Goal: Navigation & Orientation: Find specific page/section

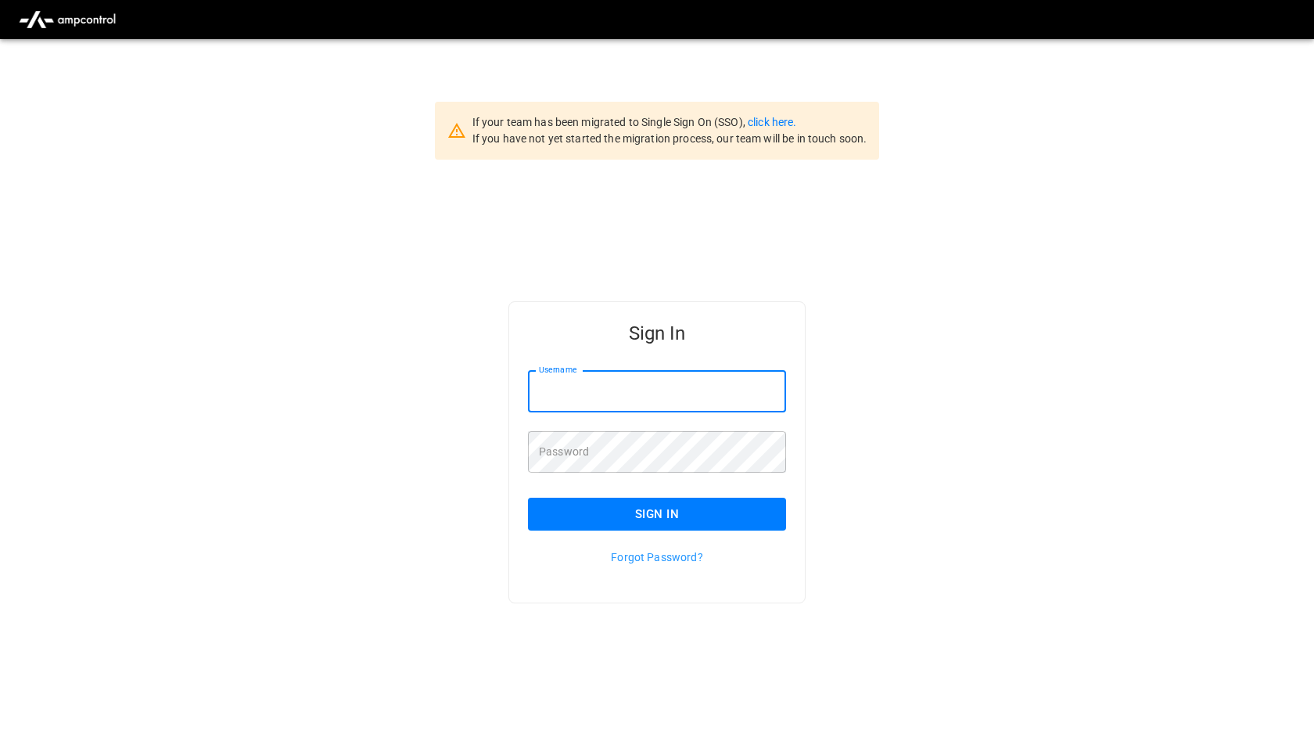
click at [570, 377] on div "Username Username" at bounding box center [657, 391] width 258 height 41
type input "*"
type input "**********"
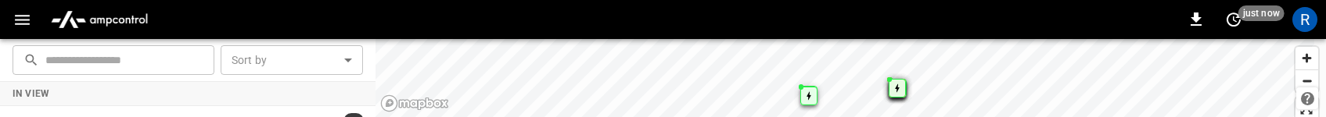
click at [1134, 15] on div "0 just now R" at bounding box center [663, 19] width 1326 height 39
